Goal: Transaction & Acquisition: Purchase product/service

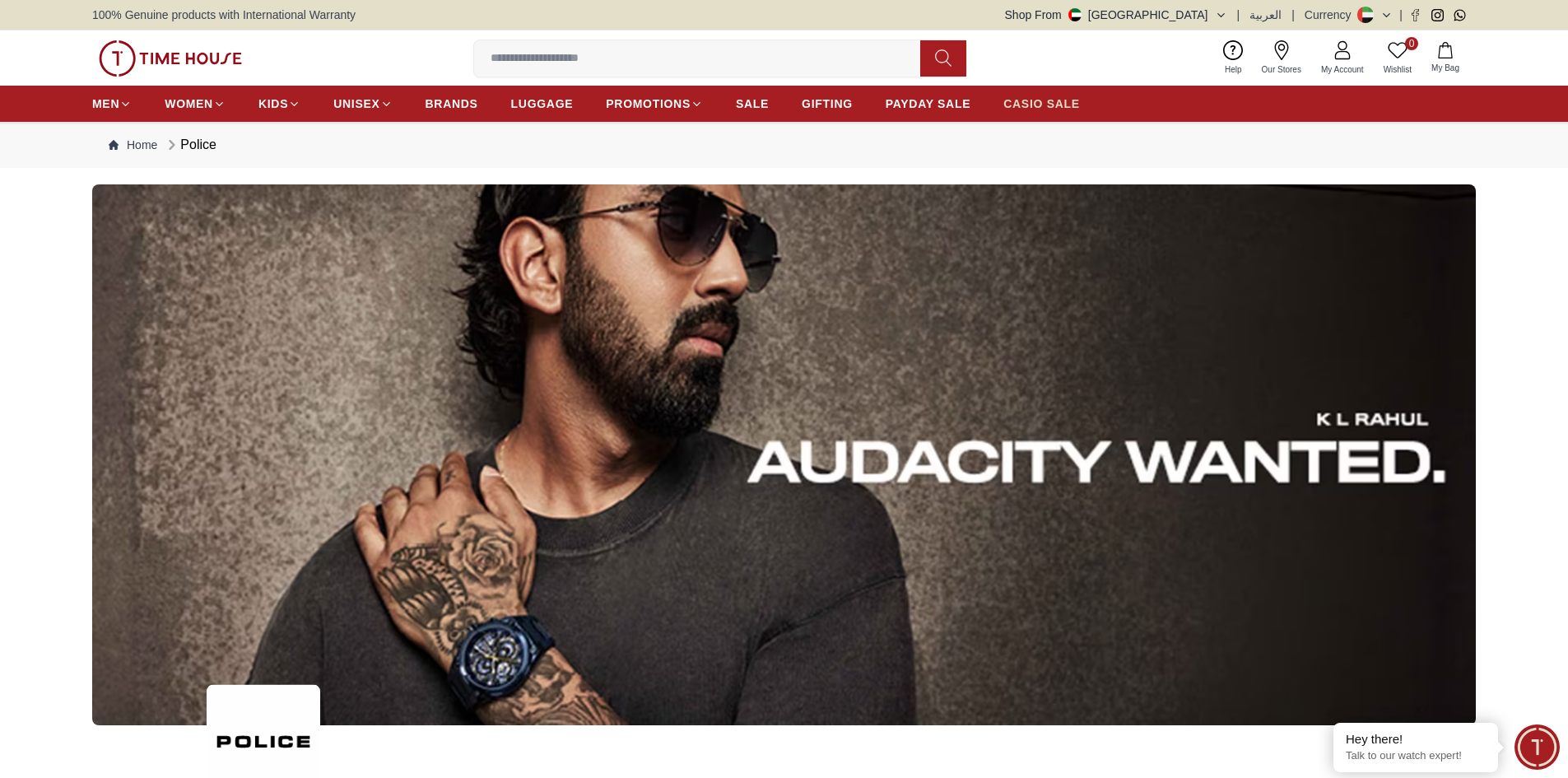
click at [1035, 106] on span "CASIO SALE" at bounding box center [1041, 104] width 76 height 17
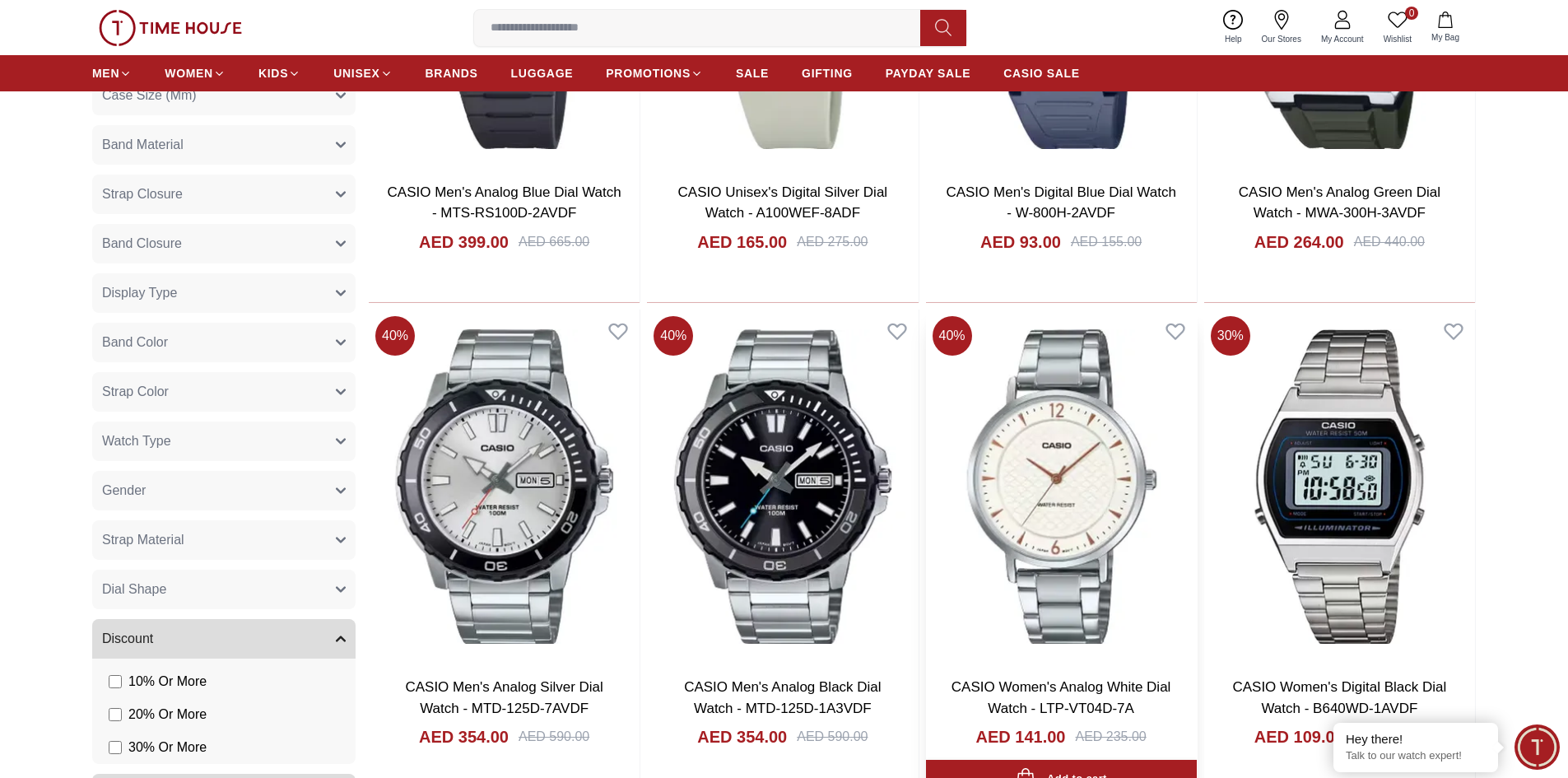
scroll to position [659, 0]
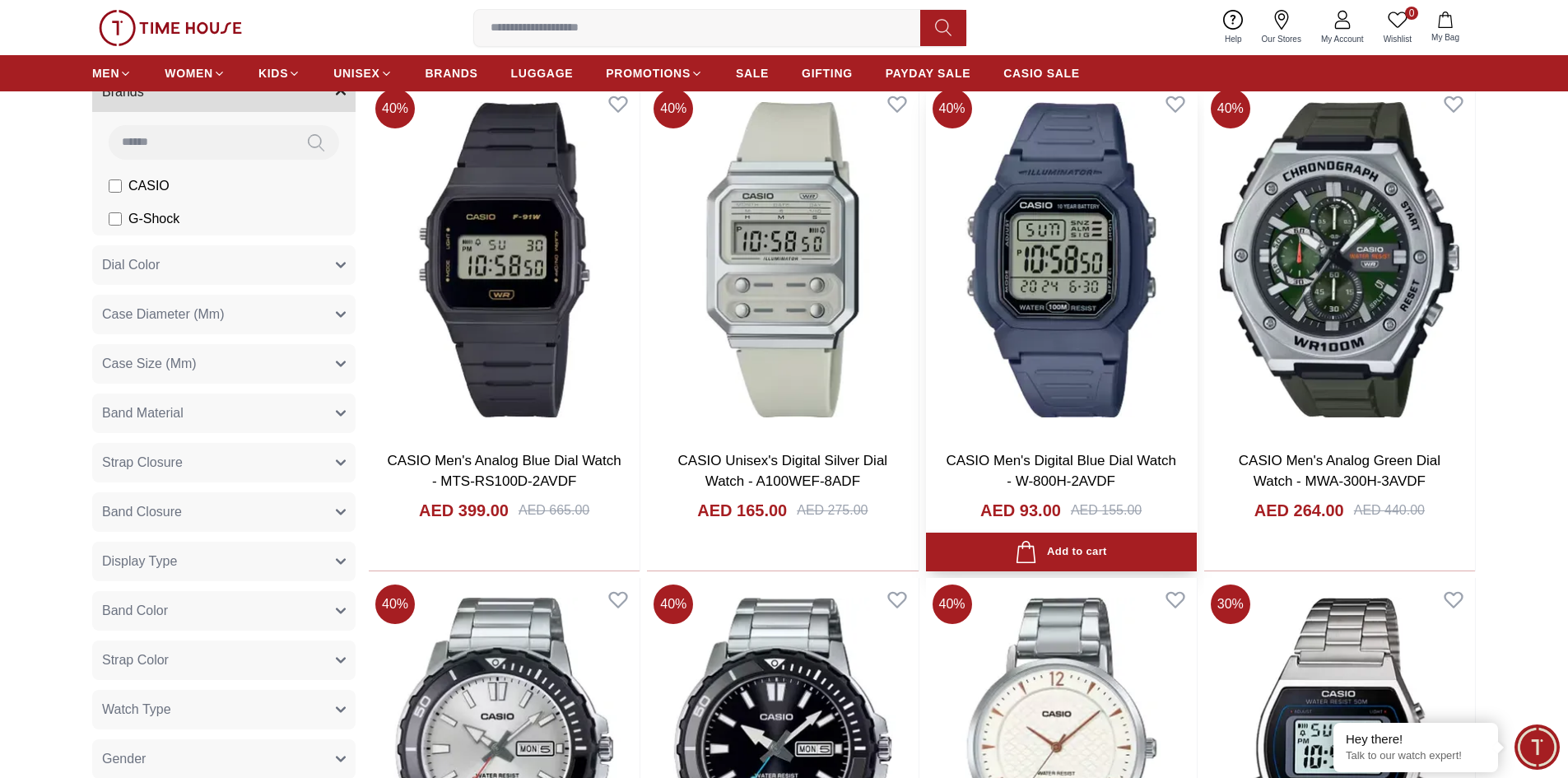
click at [1059, 460] on link "CASIO Men's Digital Blue Dial Watch - W-800H-2AVDF" at bounding box center [1061, 471] width 230 height 37
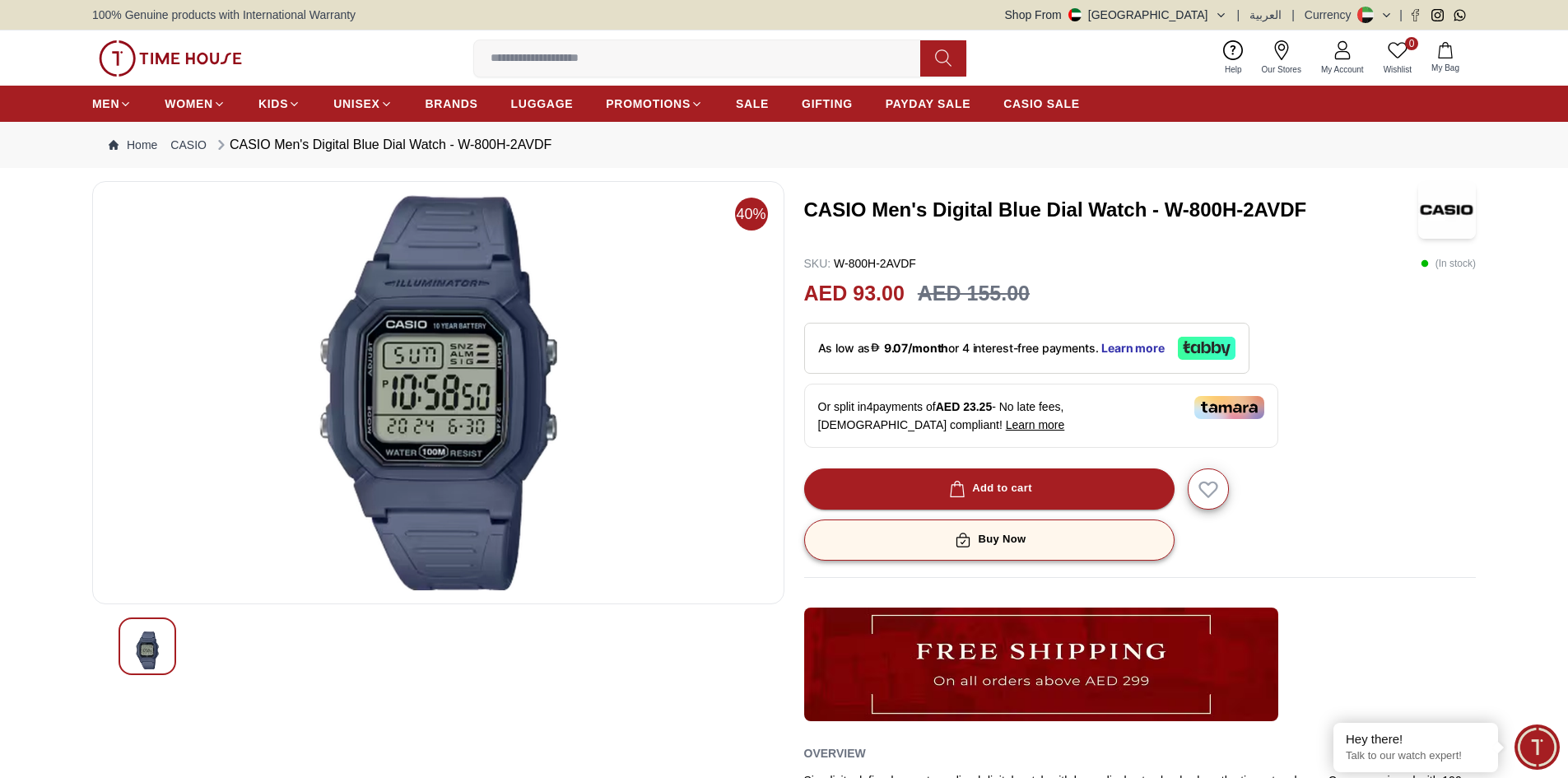
click at [942, 537] on button "Buy Now" at bounding box center [989, 540] width 371 height 41
